Goal: Find specific page/section: Find specific page/section

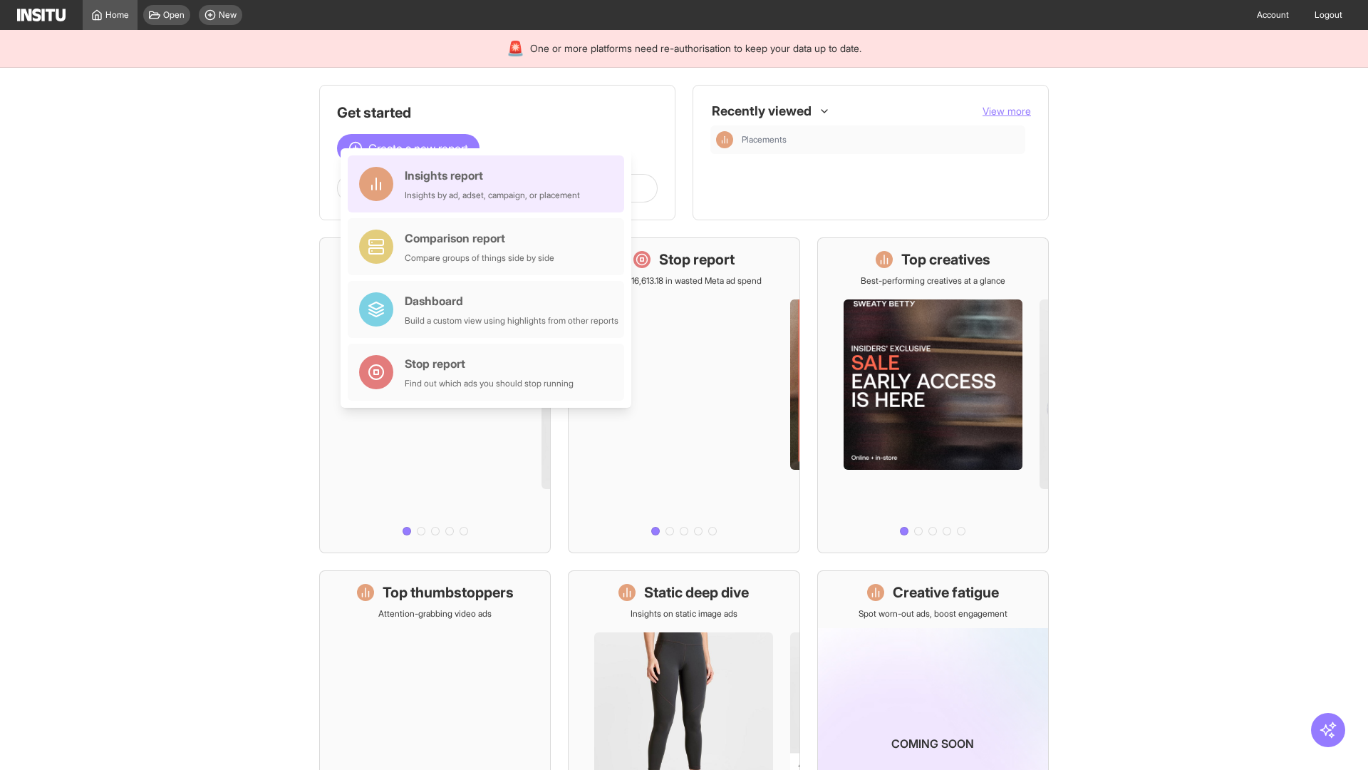
click at [490, 184] on div "Insights report Insights by ad, adset, campaign, or placement" at bounding box center [492, 184] width 175 height 34
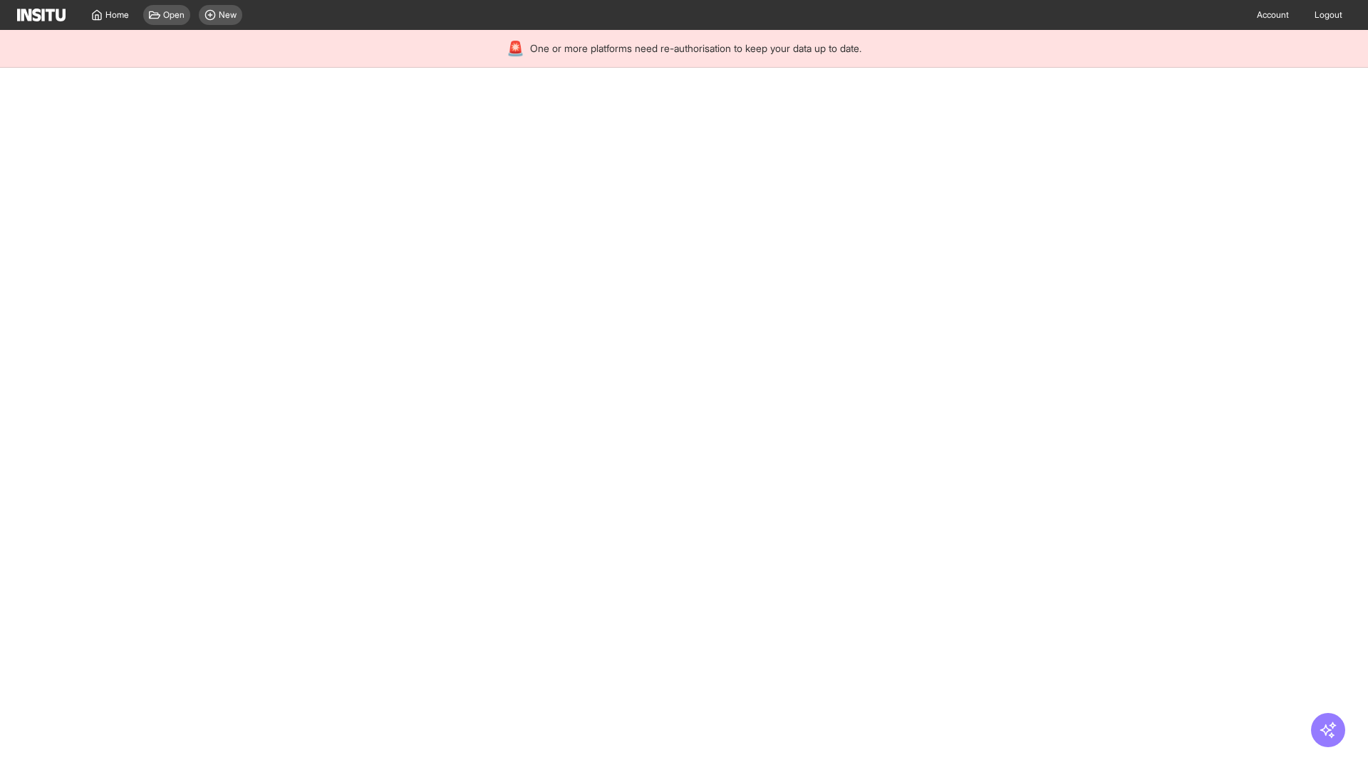
select select "**"
